Goal: Task Accomplishment & Management: Use online tool/utility

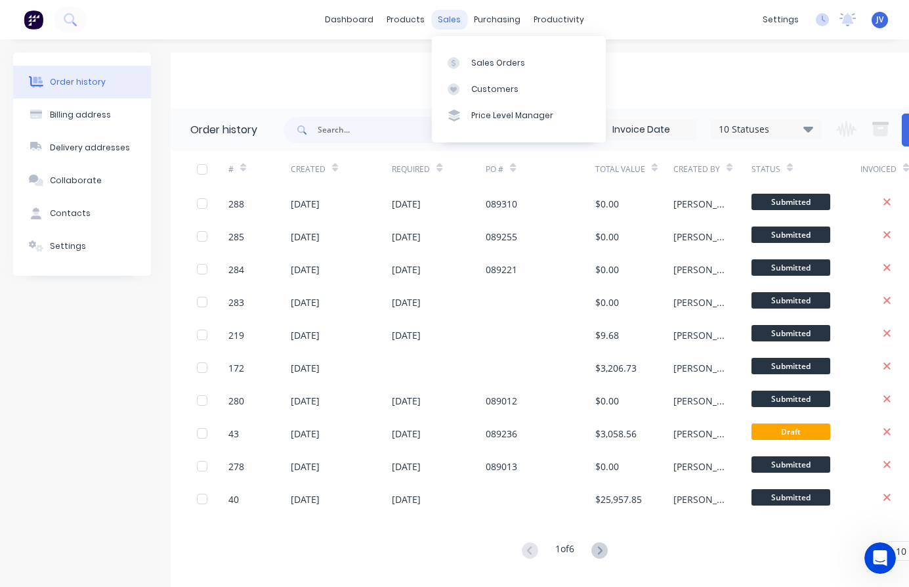
click at [448, 23] on div "sales" at bounding box center [449, 20] width 36 height 20
click at [498, 66] on div "Sales Orders" at bounding box center [498, 63] width 54 height 12
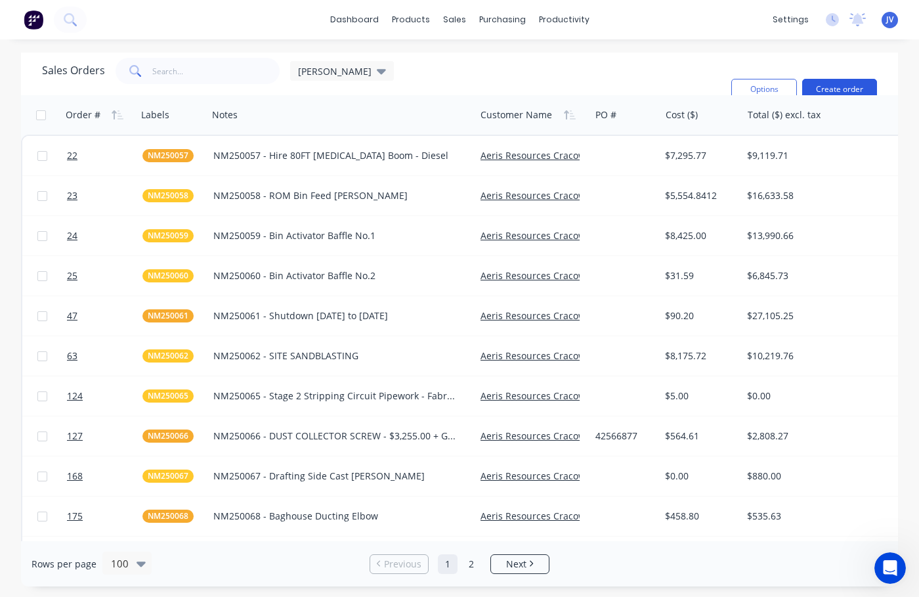
click at [842, 88] on button "Create order" at bounding box center [839, 89] width 75 height 21
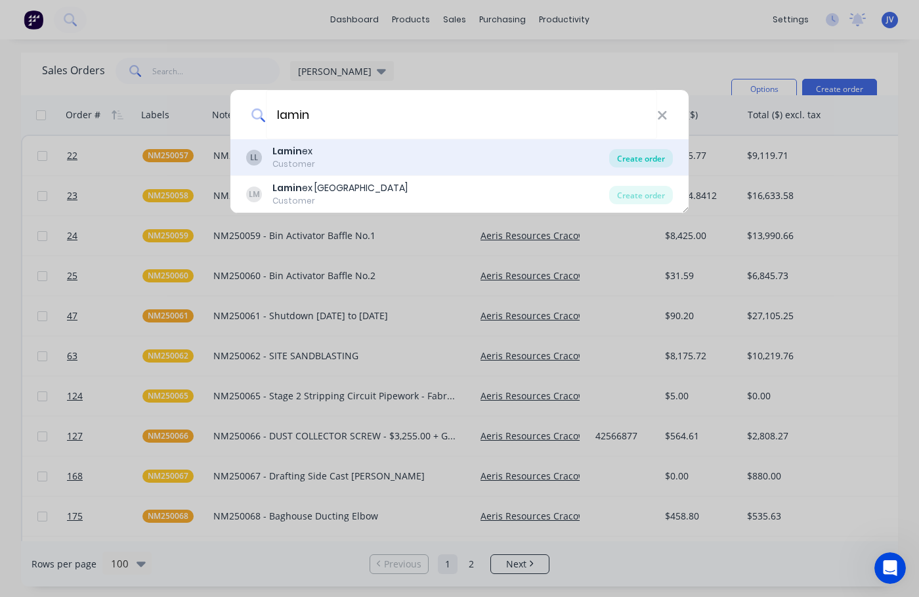
type input "lamin"
click at [648, 160] on div "Create order" at bounding box center [641, 158] width 64 height 18
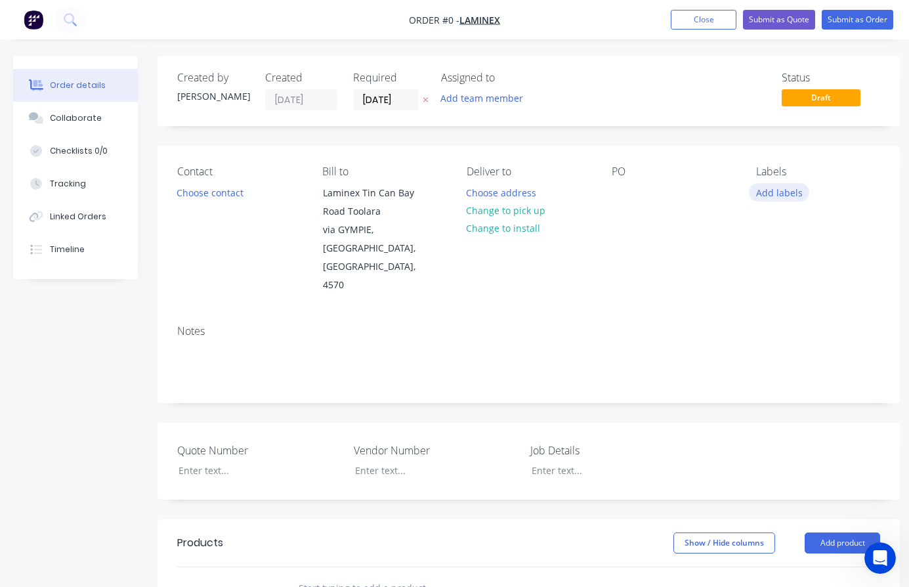
click at [777, 191] on button "Add labels" at bounding box center [779, 192] width 60 height 18
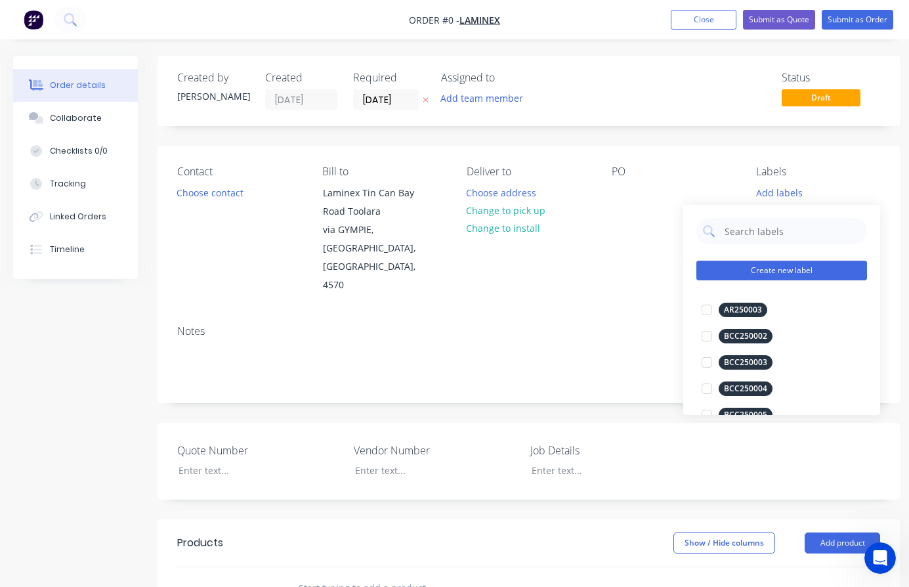
click at [785, 270] on button "Create new label" at bounding box center [781, 271] width 171 height 20
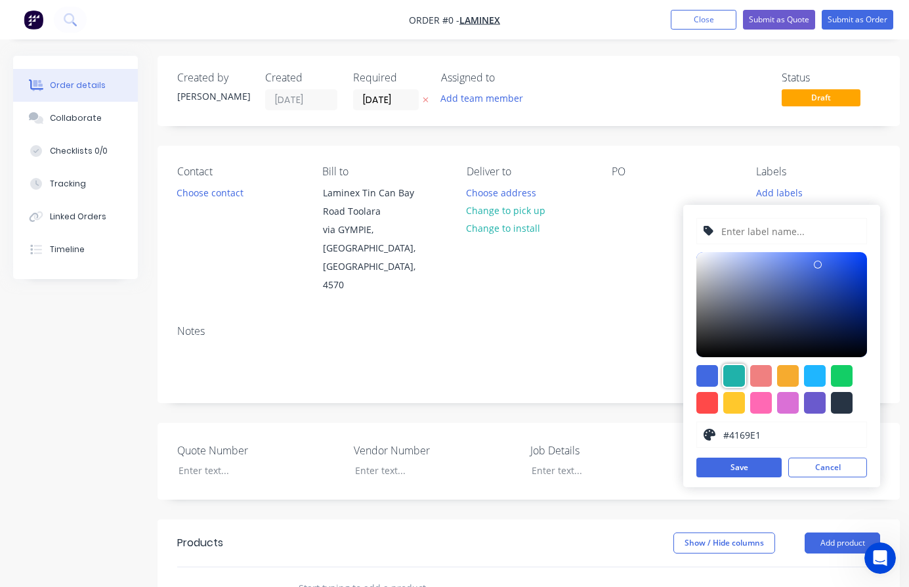
click at [740, 376] on div at bounding box center [734, 376] width 22 height 22
type input "#20B2AA"
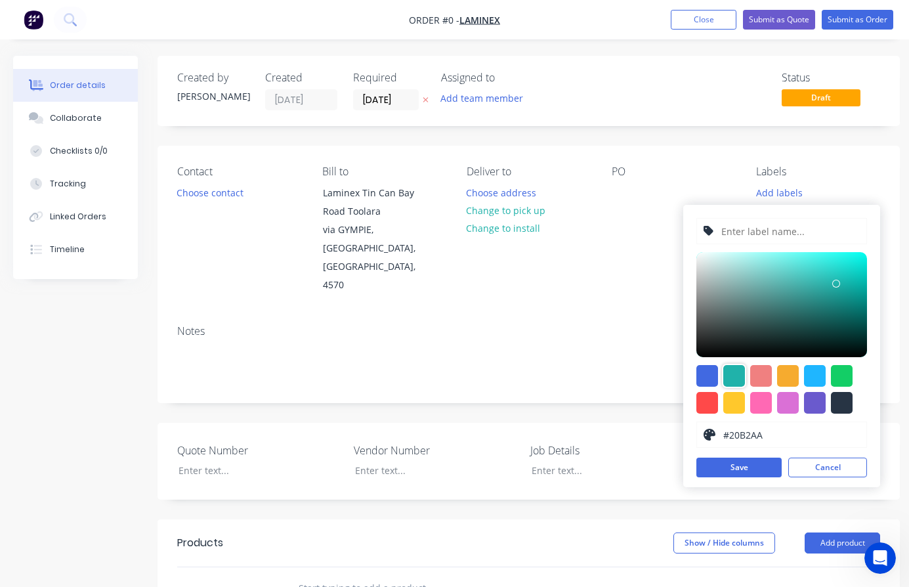
click at [756, 231] on input "text" at bounding box center [790, 231] width 140 height 25
type input "LAM250189"
click at [752, 463] on button "Save" at bounding box center [738, 468] width 85 height 20
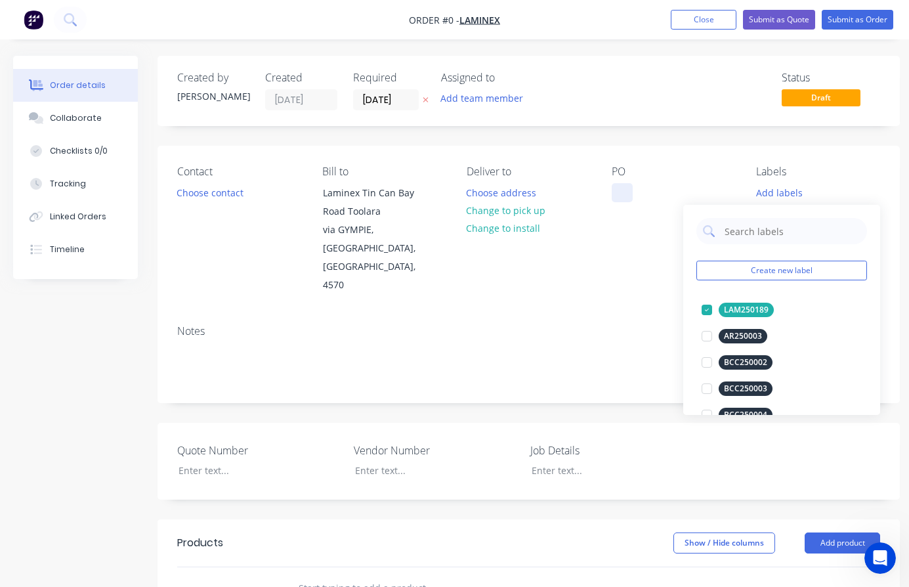
click at [614, 189] on div "Order details Collaborate Checklists 0/0 Tracking Linked Orders Timeline Order …" at bounding box center [456, 500] width 913 height 889
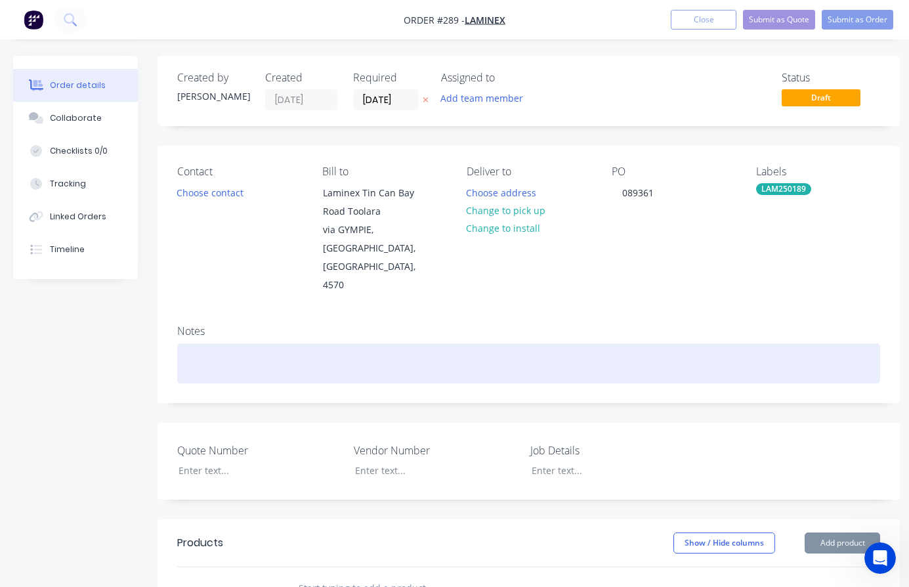
click at [203, 343] on div at bounding box center [528, 363] width 703 height 40
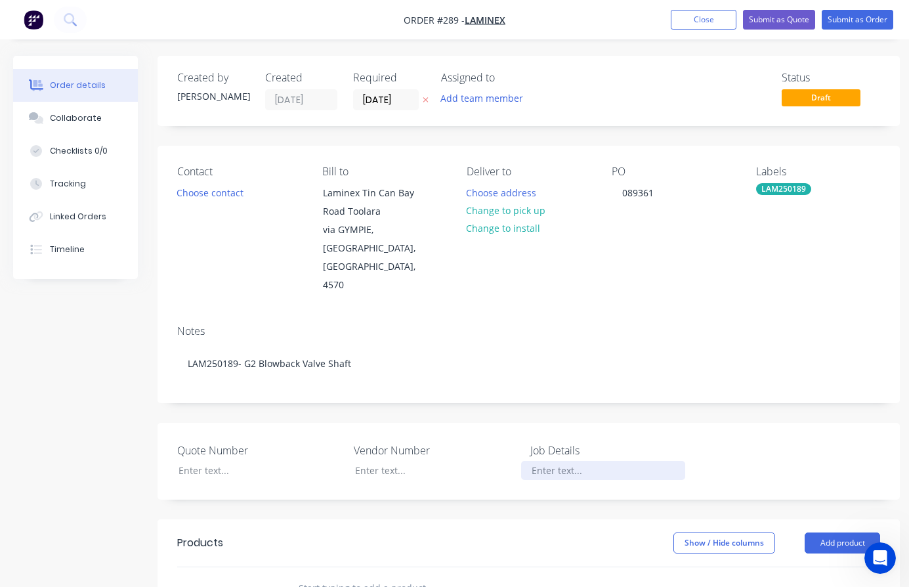
click at [562, 461] on div at bounding box center [603, 470] width 164 height 19
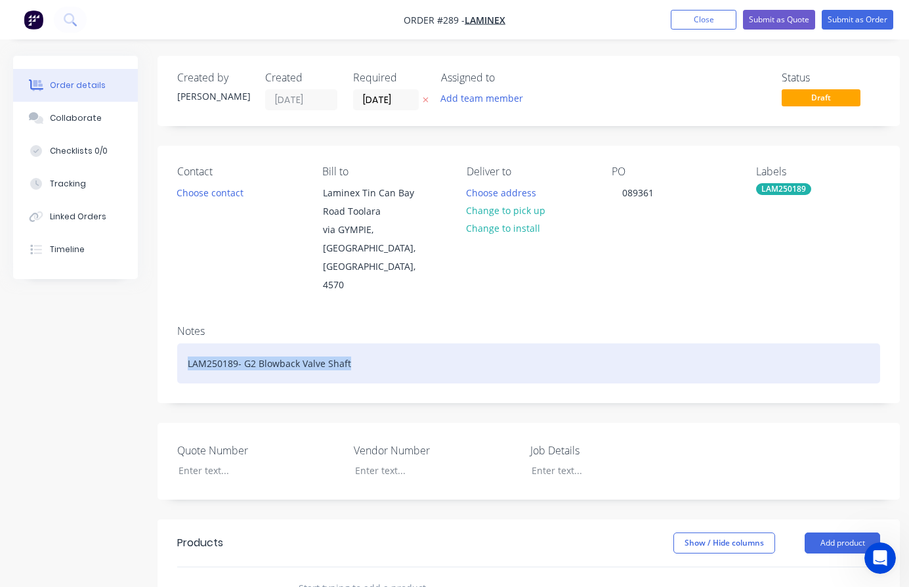
drag, startPoint x: 379, startPoint y: 324, endPoint x: 182, endPoint y: 325, distance: 196.9
click at [182, 343] on div "LAM250189- G2 Blowback Valve Shaft" at bounding box center [528, 363] width 703 height 40
copy div "LAM250189- G2 Blowback Valve Shaft"
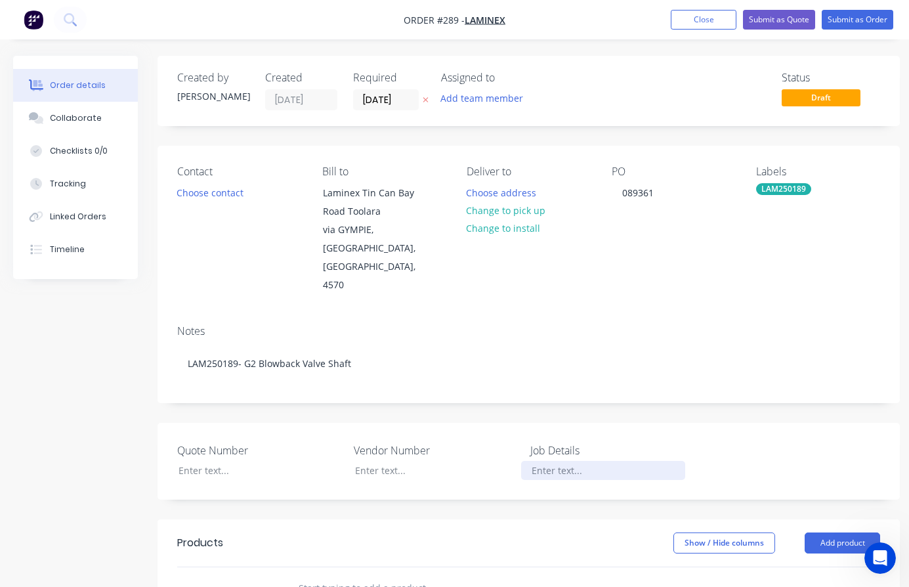
paste div
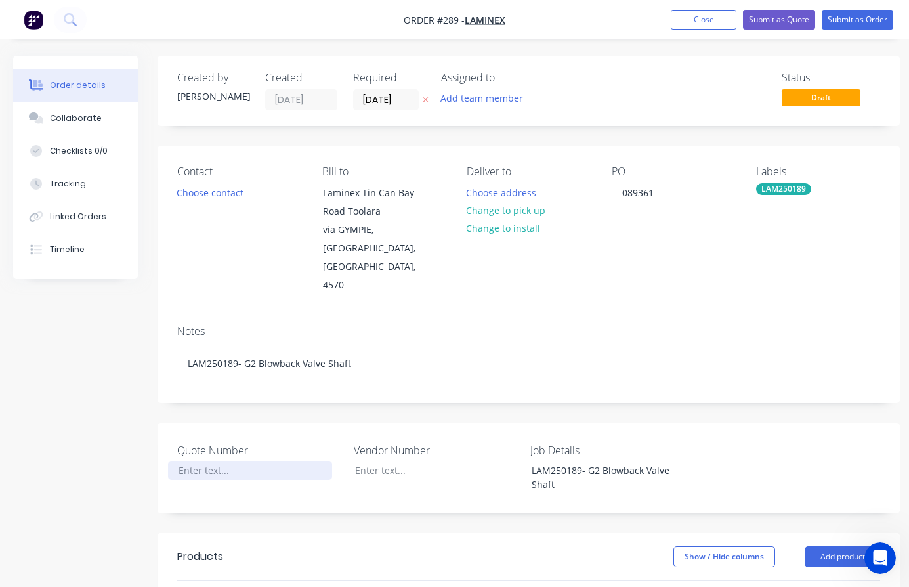
click at [204, 461] on div at bounding box center [250, 470] width 164 height 19
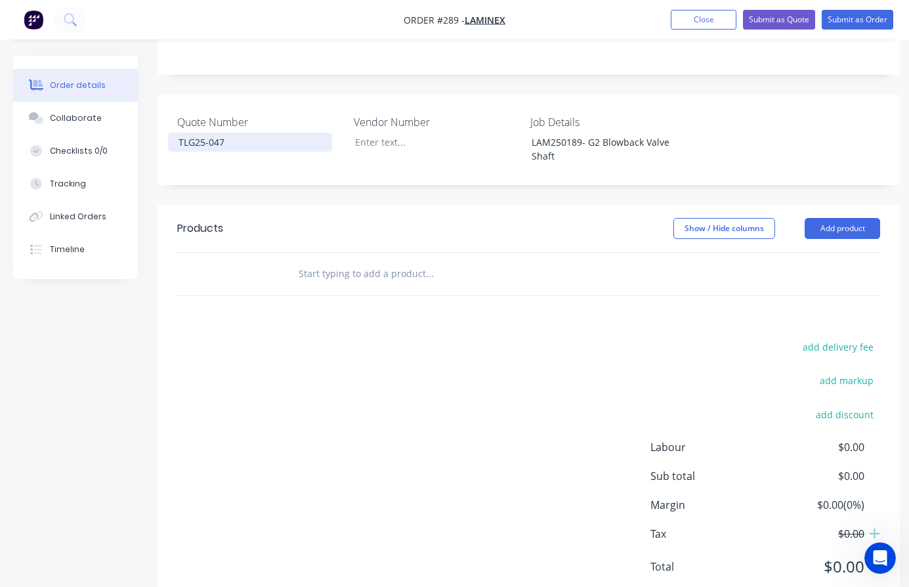
scroll to position [335, 0]
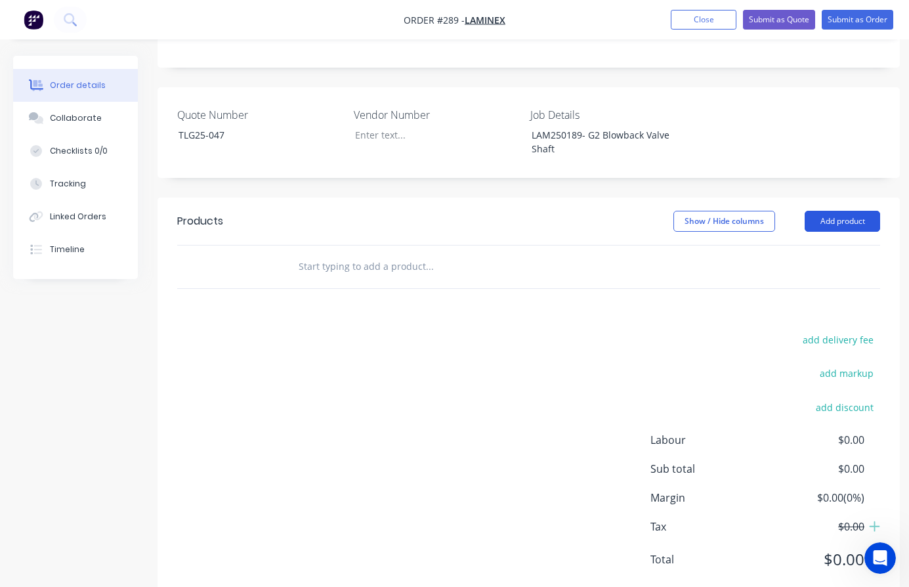
click at [836, 211] on button "Add product" at bounding box center [842, 221] width 75 height 21
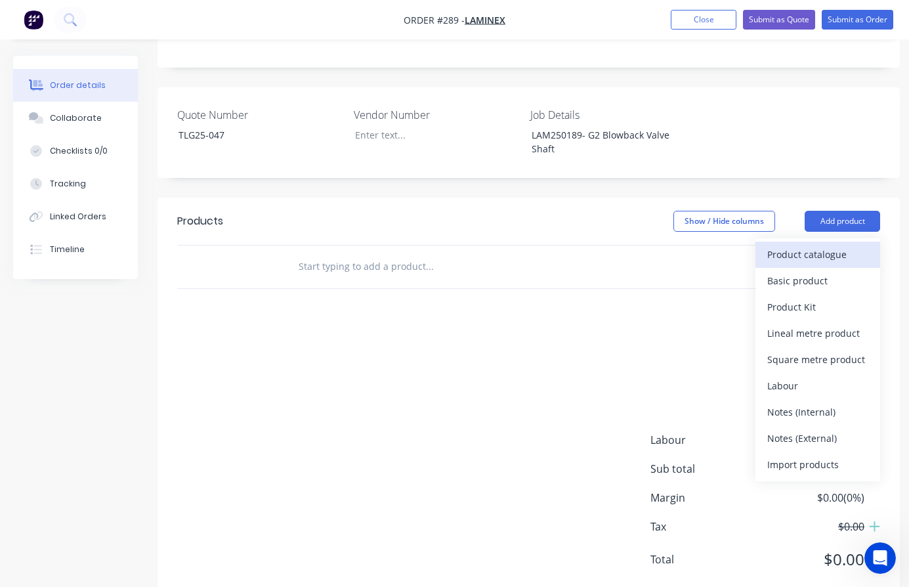
click at [805, 245] on div "Product catalogue" at bounding box center [817, 254] width 101 height 19
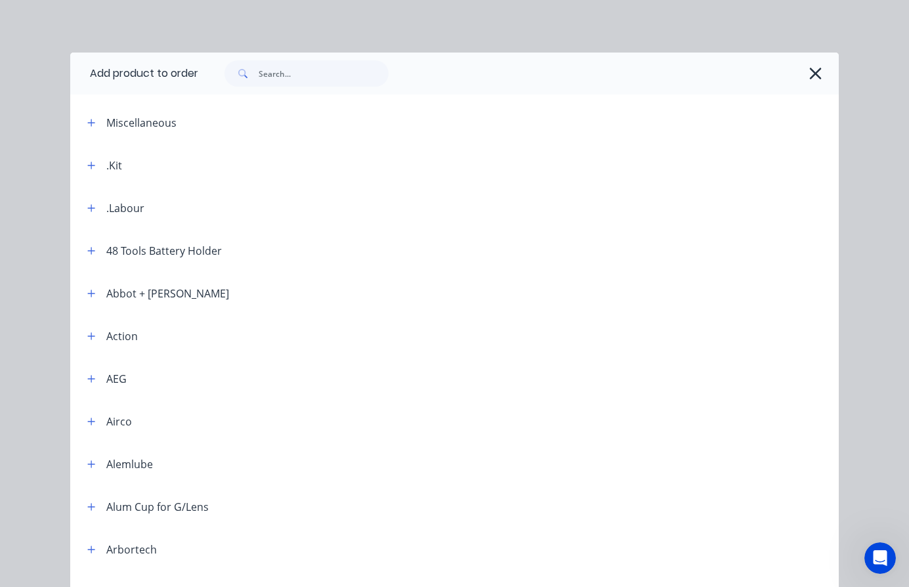
click at [108, 167] on div ".Kit" at bounding box center [114, 166] width 16 height 16
click at [87, 161] on icon "button" at bounding box center [91, 165] width 8 height 9
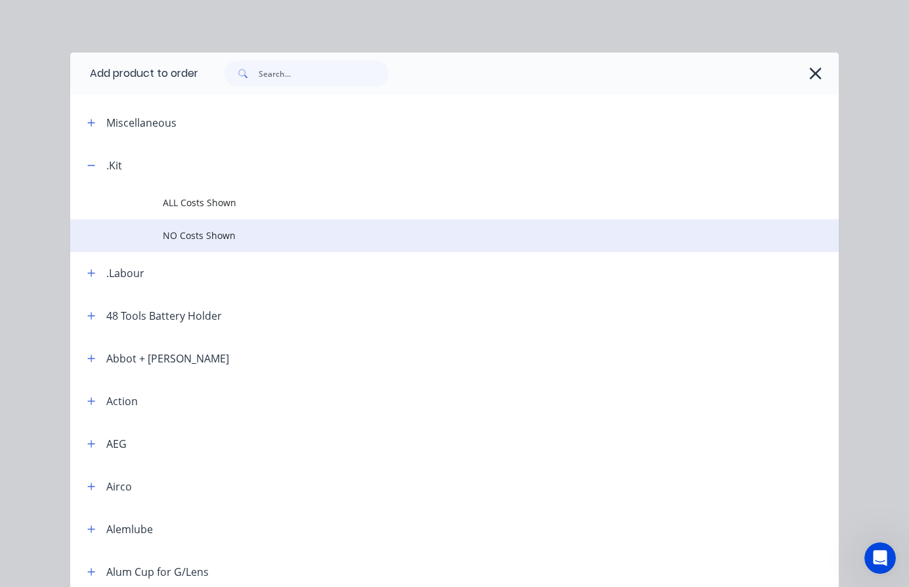
click at [176, 232] on span "NO Costs Shown" at bounding box center [433, 235] width 541 height 14
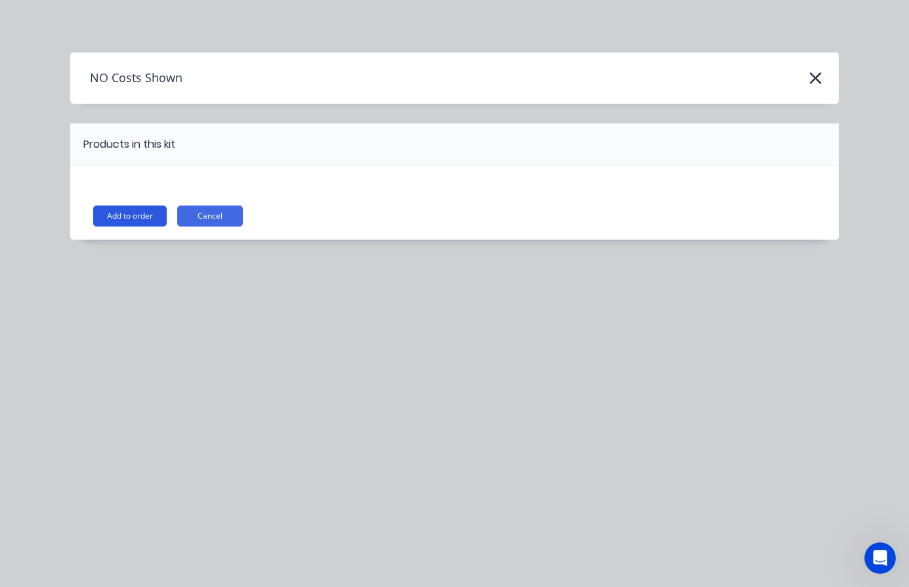
click at [123, 217] on button "Add to order" at bounding box center [130, 215] width 74 height 21
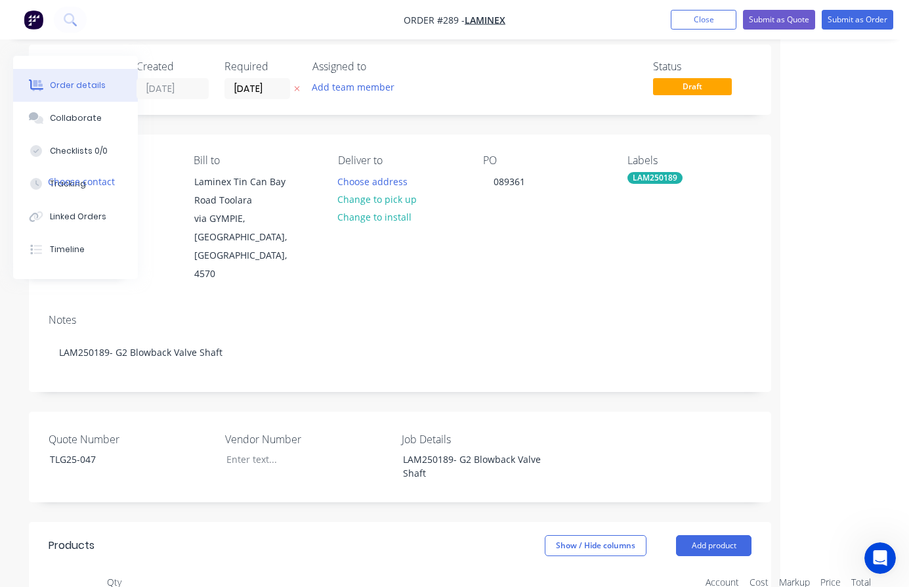
scroll to position [0, 129]
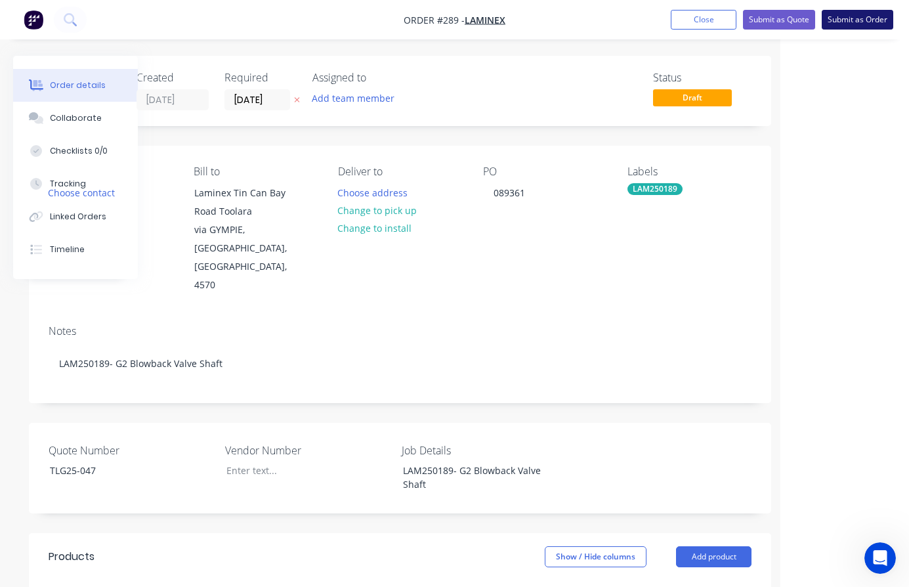
click at [857, 16] on button "Submit as Order" at bounding box center [858, 20] width 72 height 20
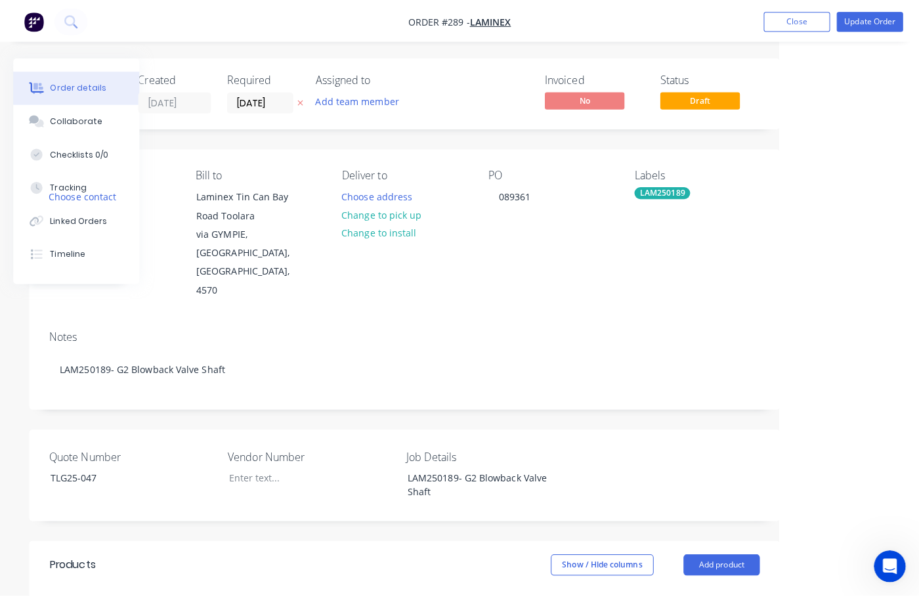
scroll to position [0, 0]
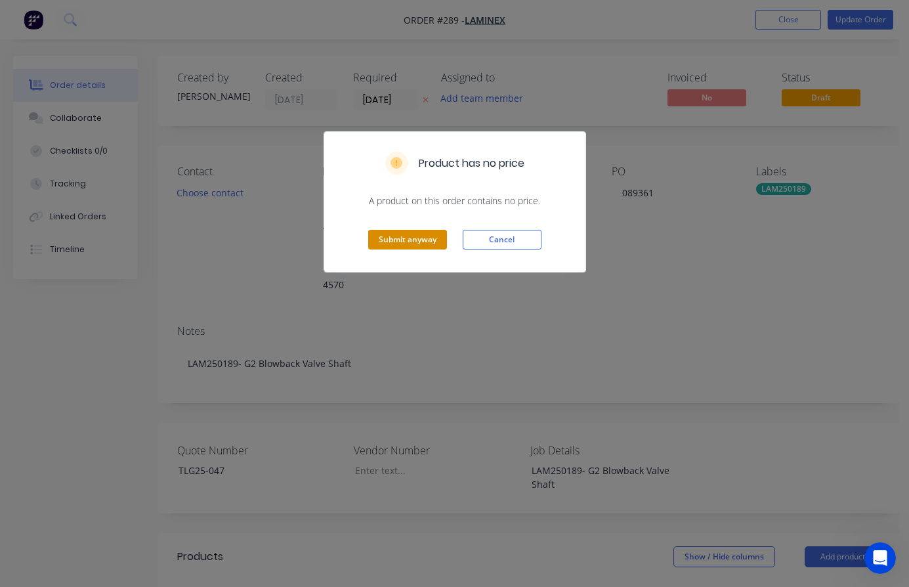
click at [392, 236] on button "Submit anyway" at bounding box center [407, 240] width 79 height 20
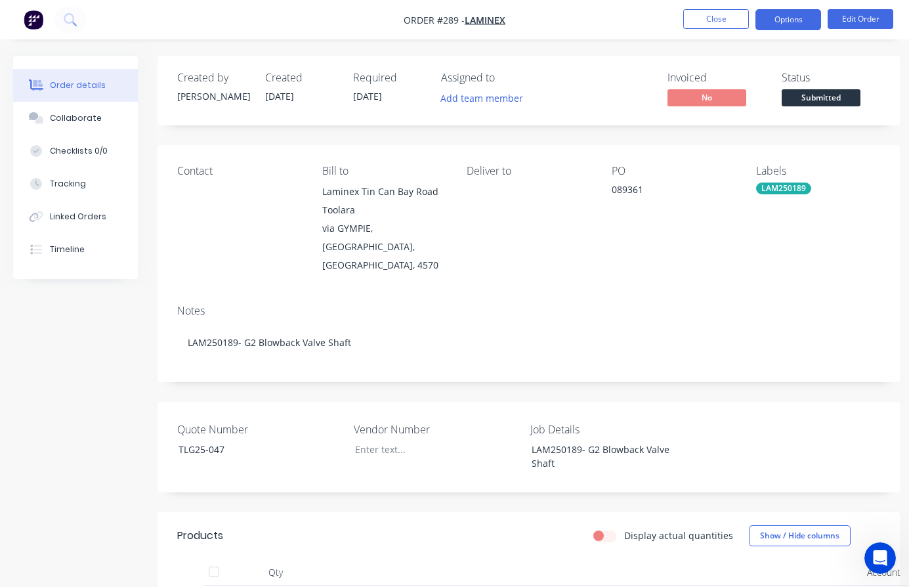
click at [792, 20] on button "Options" at bounding box center [789, 19] width 66 height 21
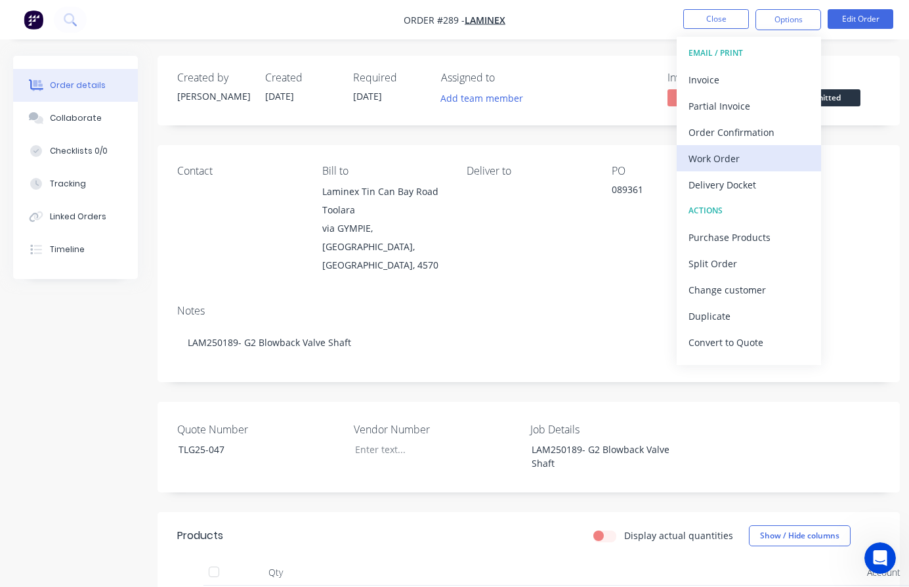
click at [730, 160] on div "Work Order" at bounding box center [749, 158] width 121 height 19
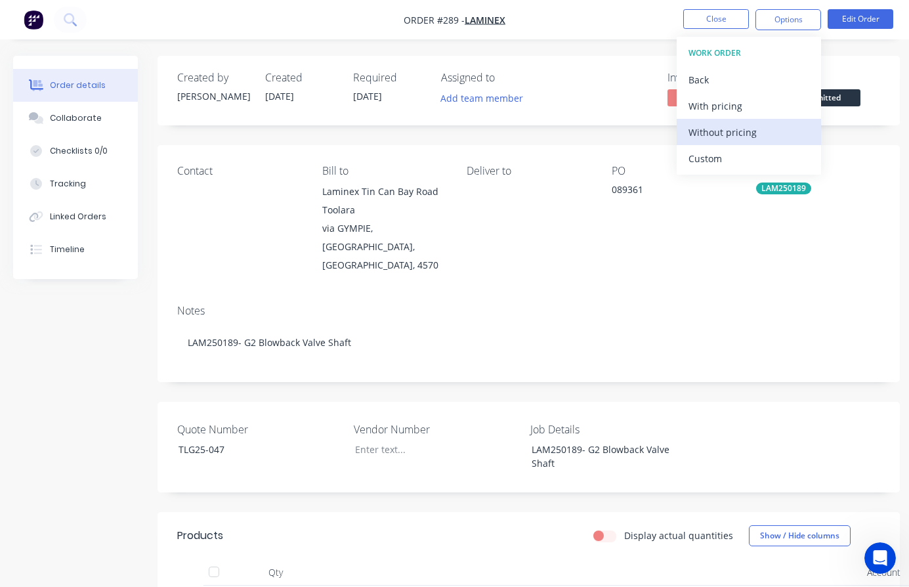
click at [721, 135] on div "Without pricing" at bounding box center [749, 132] width 121 height 19
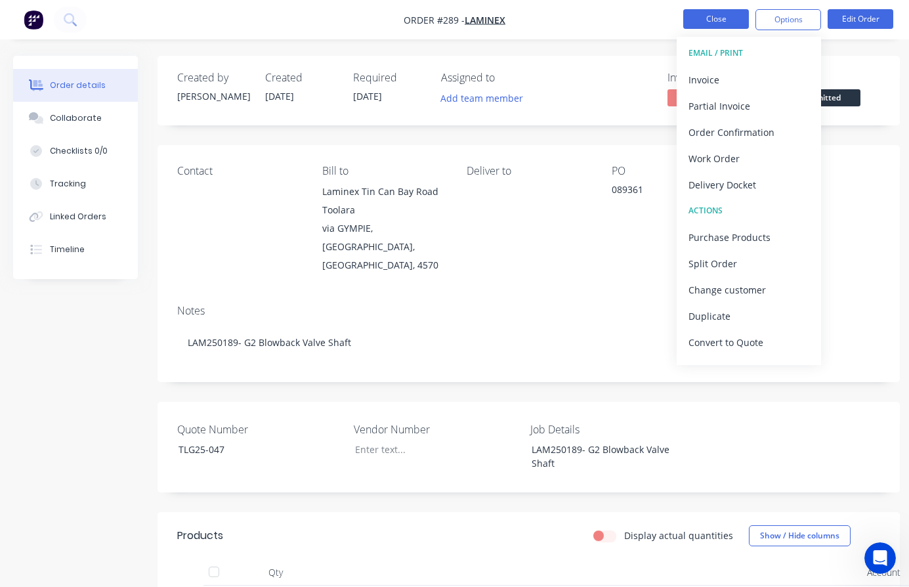
click at [708, 12] on button "Close" at bounding box center [716, 19] width 66 height 20
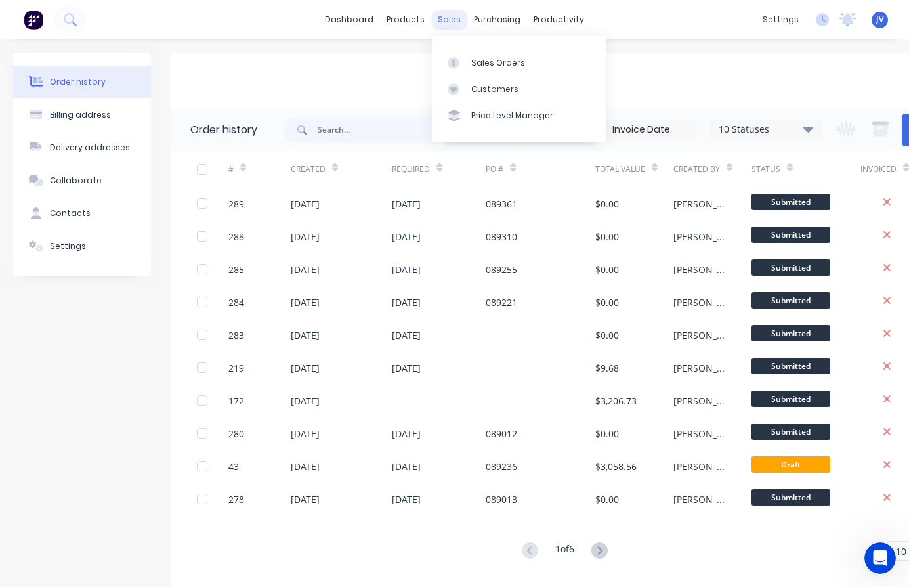
click at [448, 20] on div "sales" at bounding box center [449, 20] width 36 height 20
click at [500, 62] on div "Sales Orders" at bounding box center [498, 63] width 54 height 12
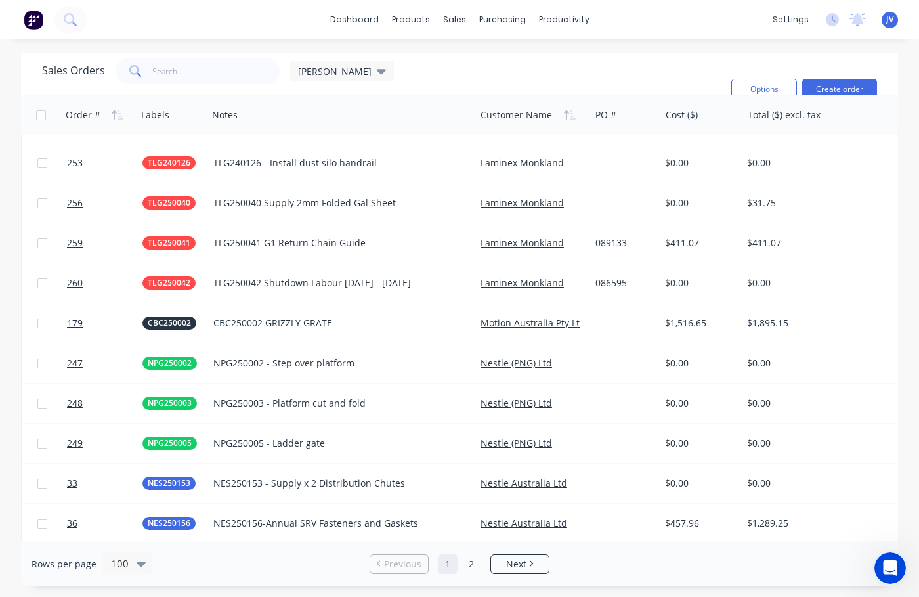
scroll to position [3473, 0]
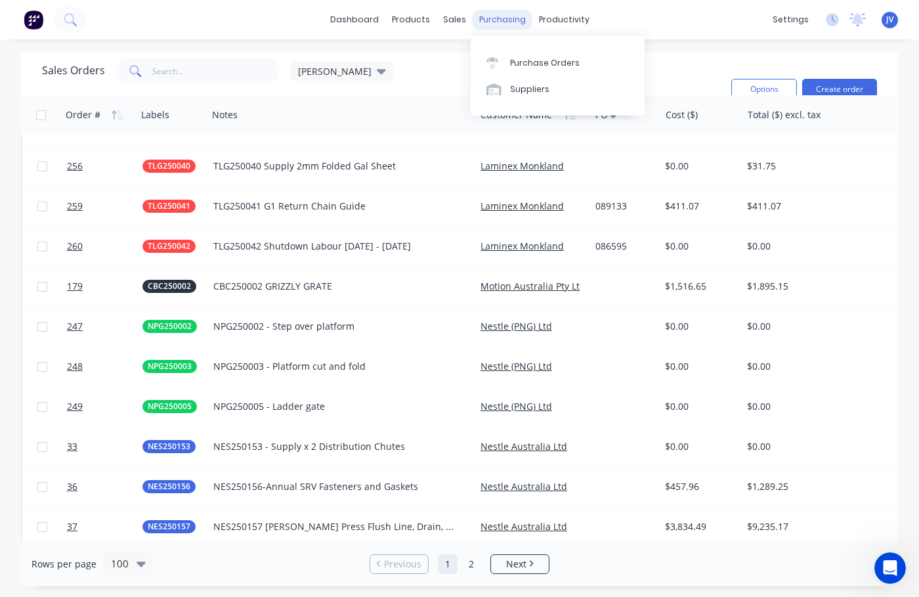
click at [501, 20] on div "purchasing" at bounding box center [503, 20] width 60 height 20
click at [534, 58] on div "Purchase Orders" at bounding box center [545, 63] width 70 height 12
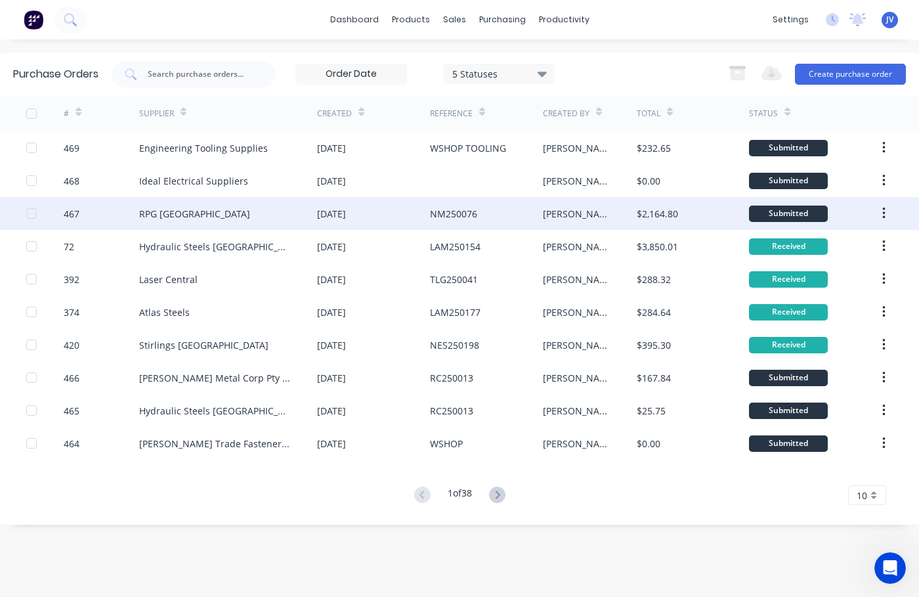
click at [70, 212] on div "467" at bounding box center [72, 214] width 16 height 14
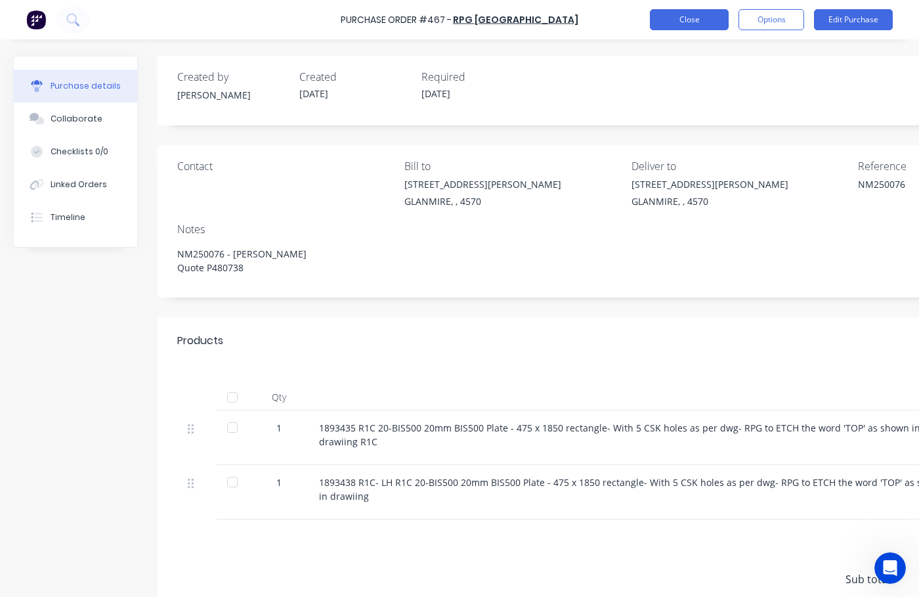
click at [685, 22] on button "Close" at bounding box center [689, 19] width 79 height 21
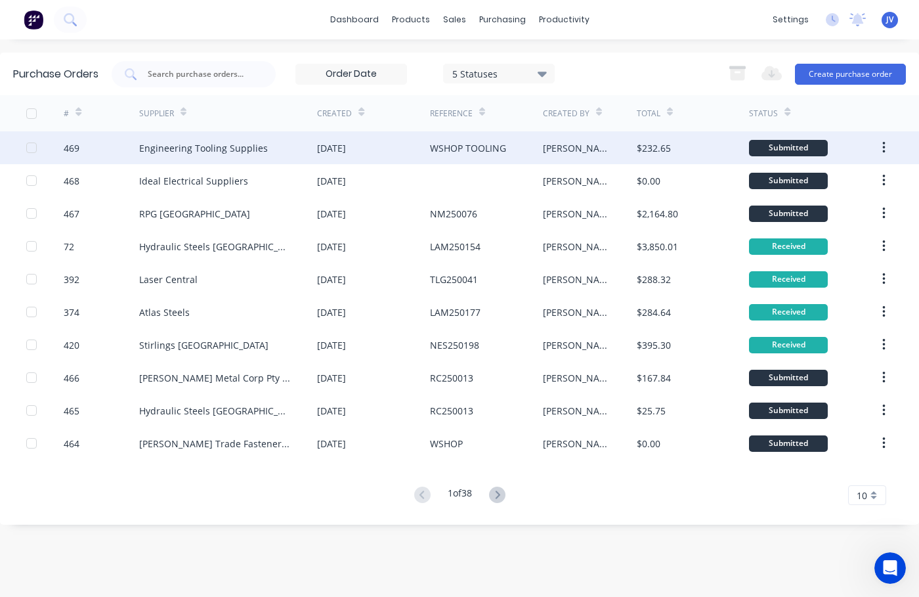
click at [71, 146] on div "469" at bounding box center [72, 148] width 16 height 14
type textarea "x"
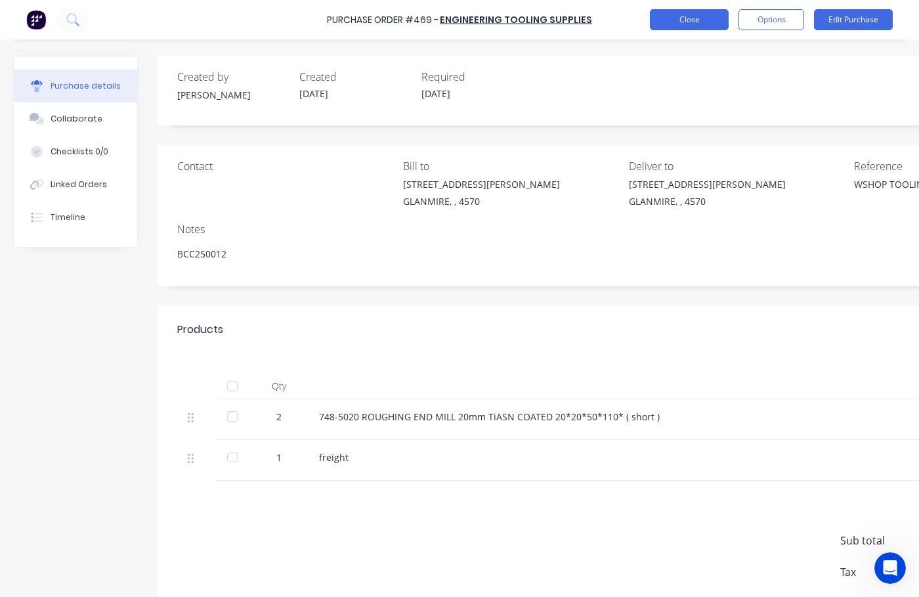
click at [711, 21] on button "Close" at bounding box center [689, 19] width 79 height 21
